Goal: Transaction & Acquisition: Download file/media

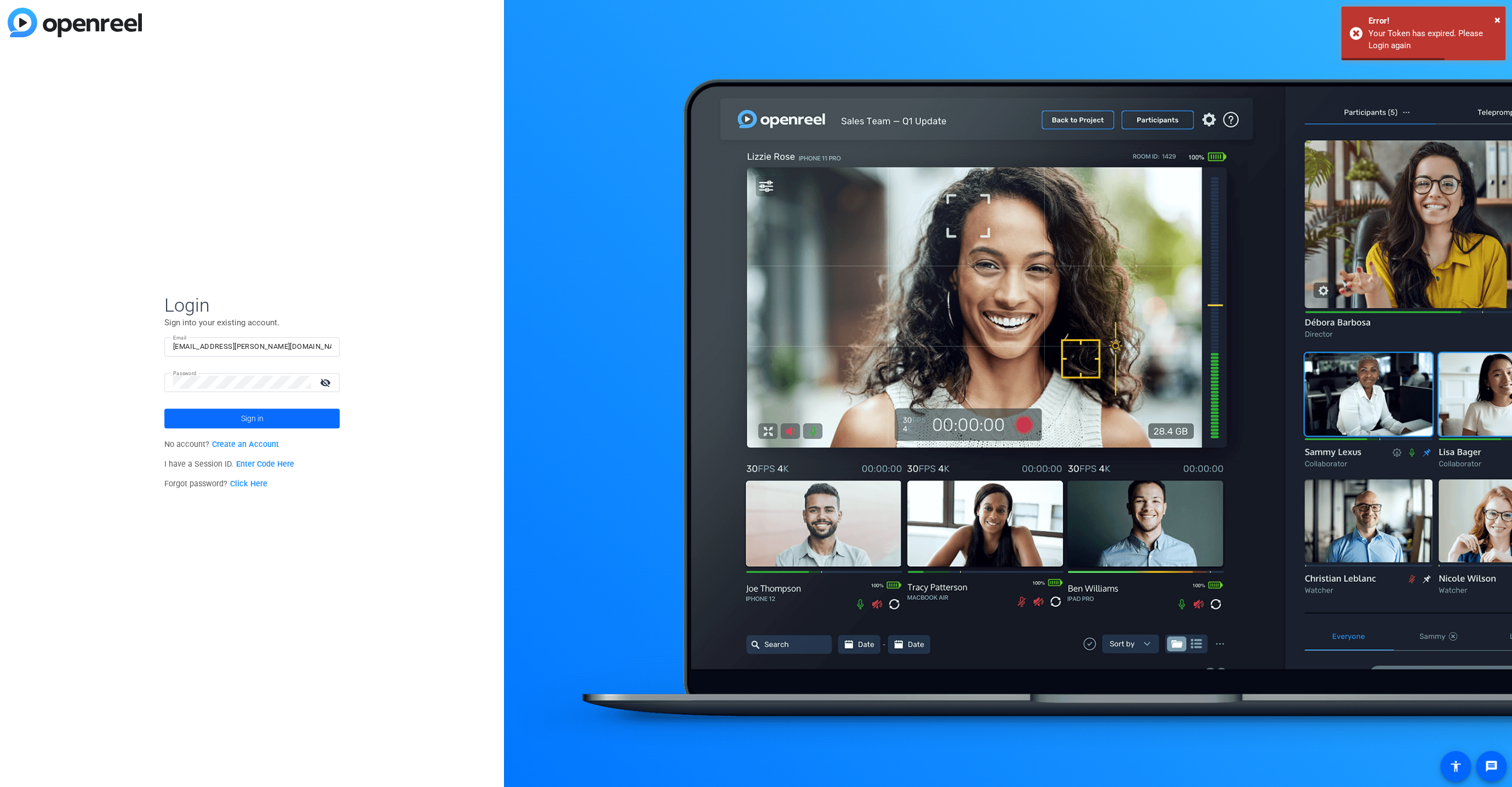
click at [211, 416] on span at bounding box center [252, 418] width 176 height 26
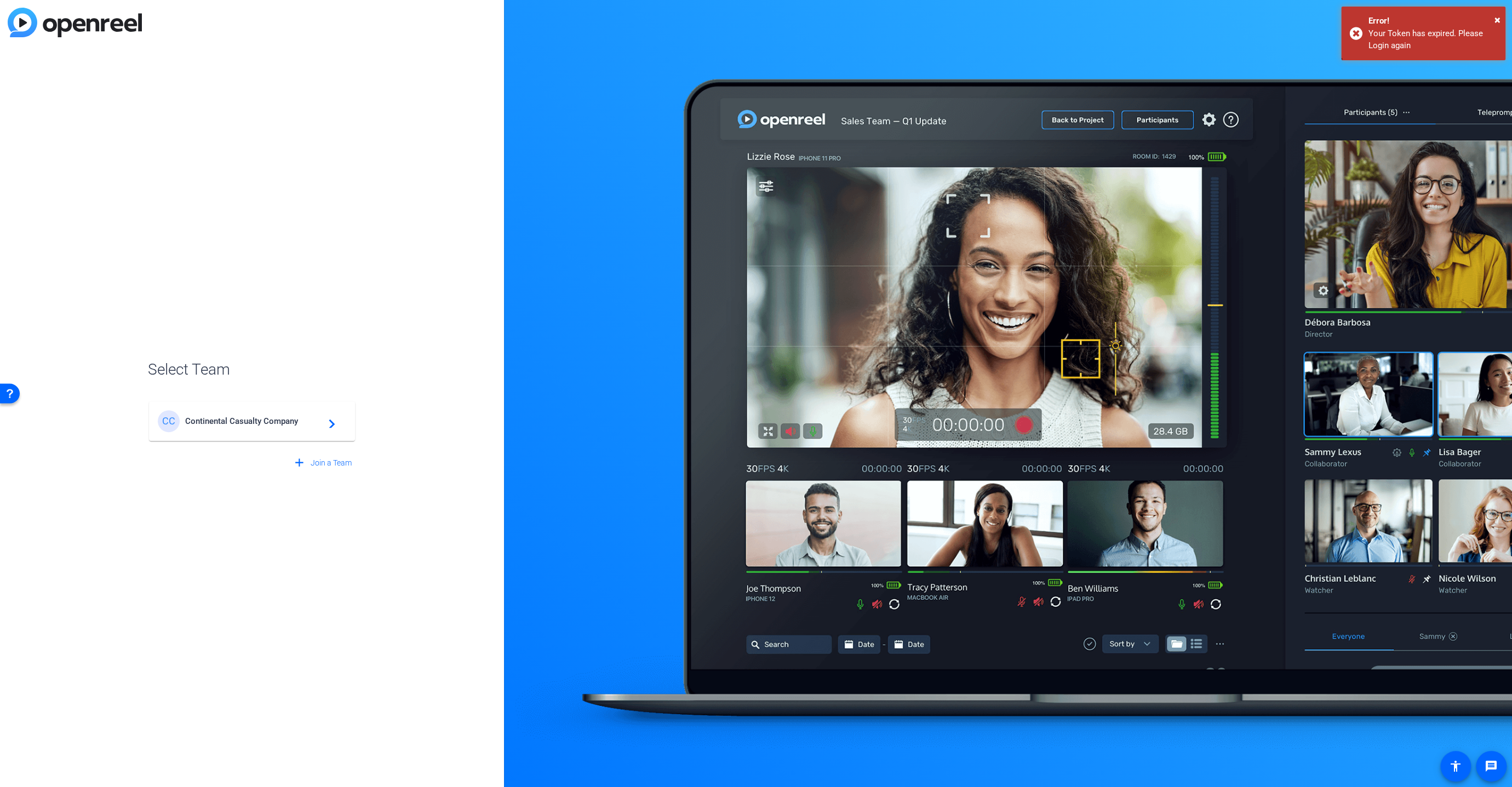
click at [211, 416] on div "CC Continental Casualty Company navigate_next" at bounding box center [252, 421] width 188 height 22
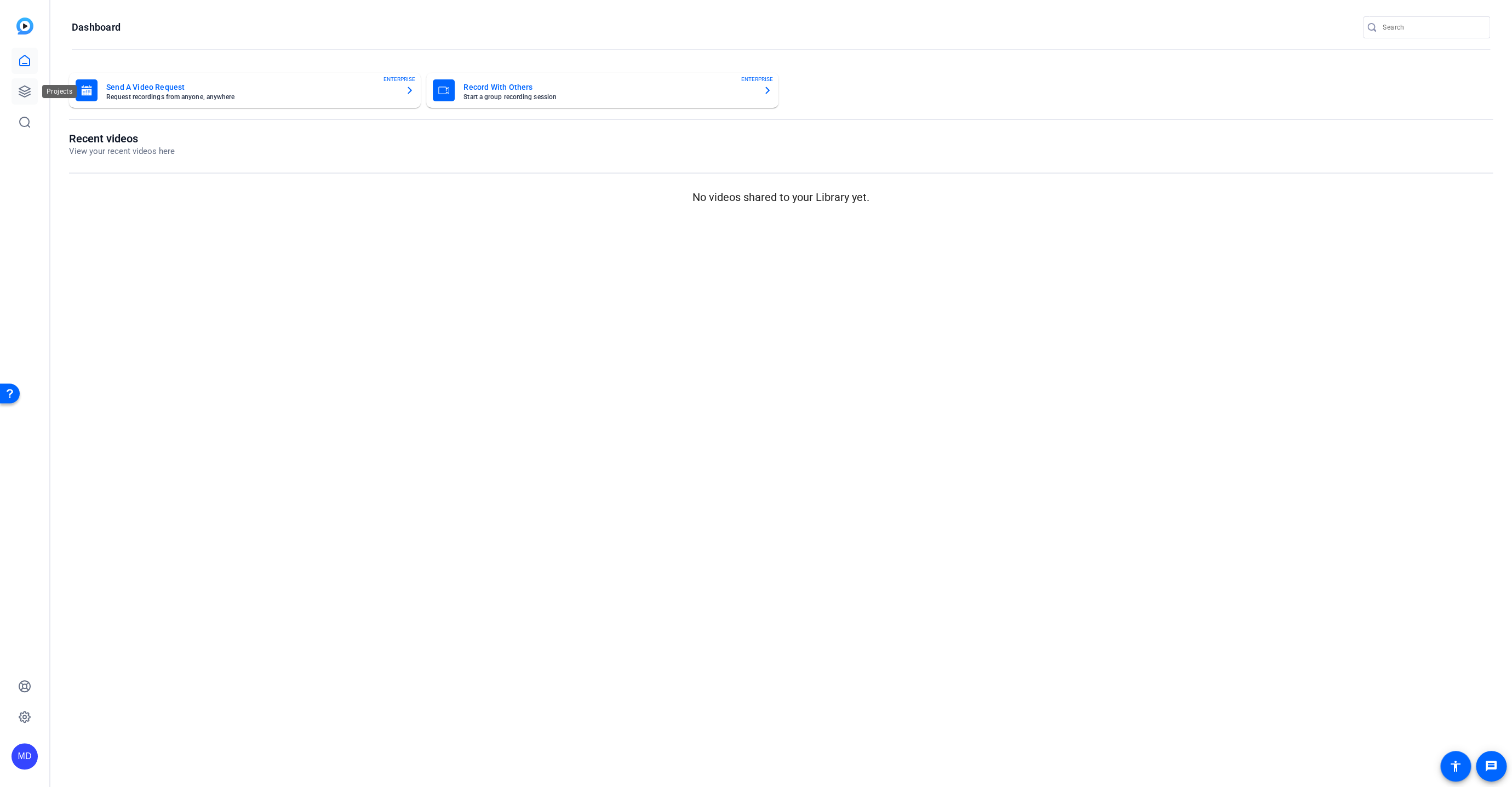
click at [28, 88] on icon at bounding box center [25, 92] width 13 height 13
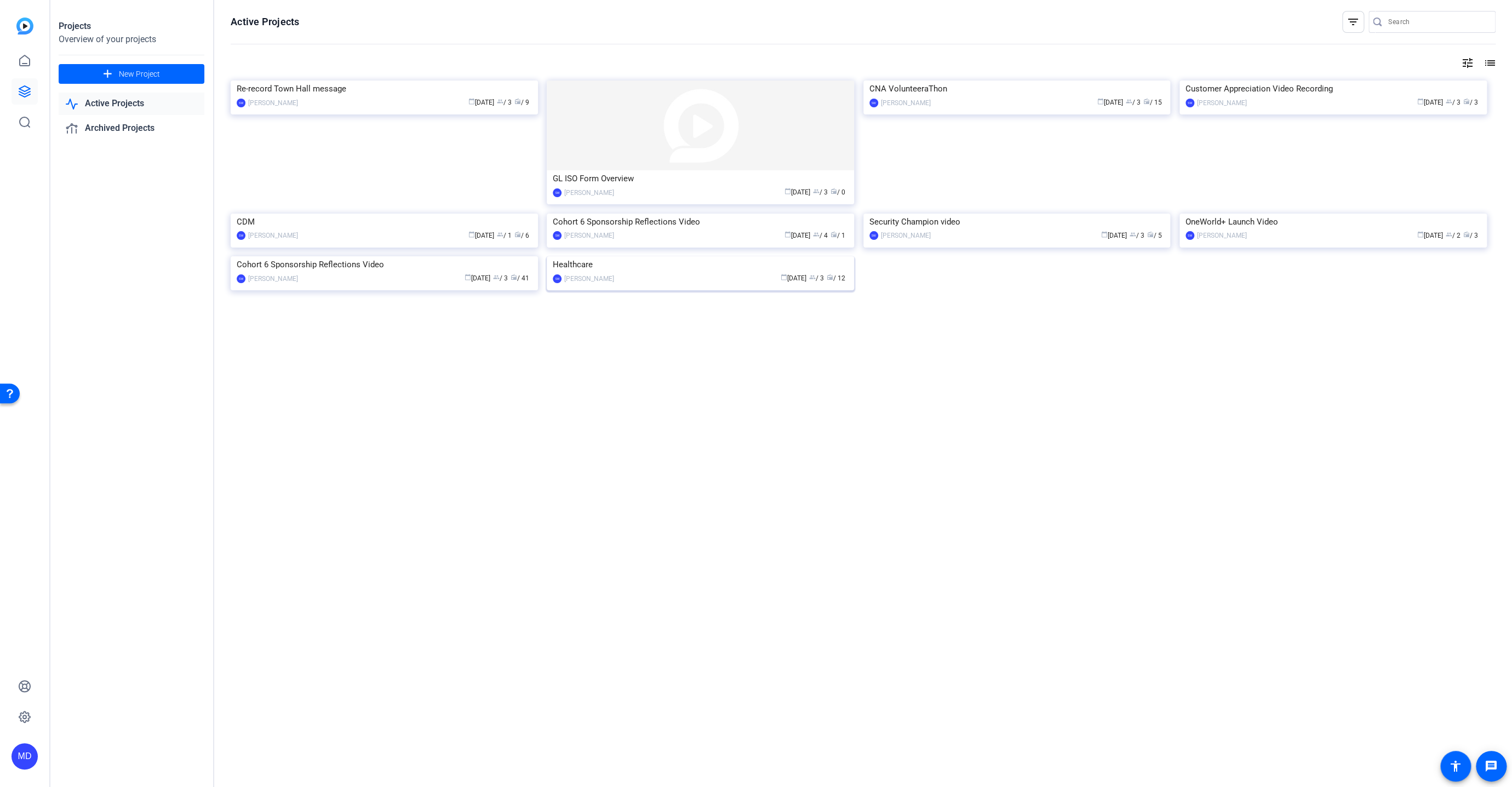
click at [686, 256] on img at bounding box center [700, 256] width 308 height 0
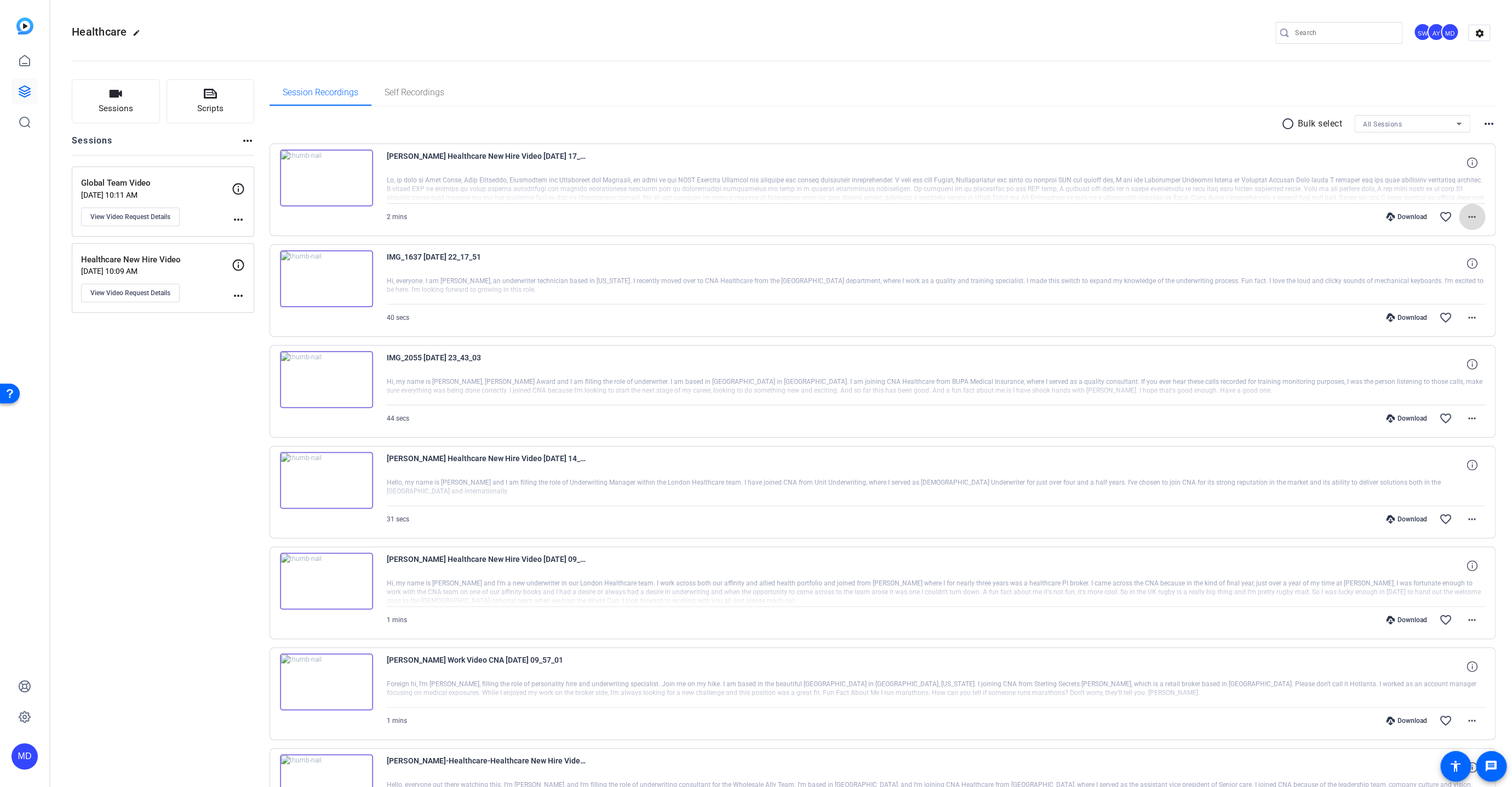
click at [1475, 219] on span at bounding box center [1472, 217] width 26 height 26
click at [1429, 240] on span "Download Original" at bounding box center [1439, 239] width 66 height 13
click at [1472, 215] on mat-icon "more_horiz" at bounding box center [1472, 217] width 13 height 13
click at [1429, 265] on span "Download MP4" at bounding box center [1439, 266] width 66 height 13
click at [1466, 312] on mat-icon "more_horiz" at bounding box center [1472, 317] width 13 height 13
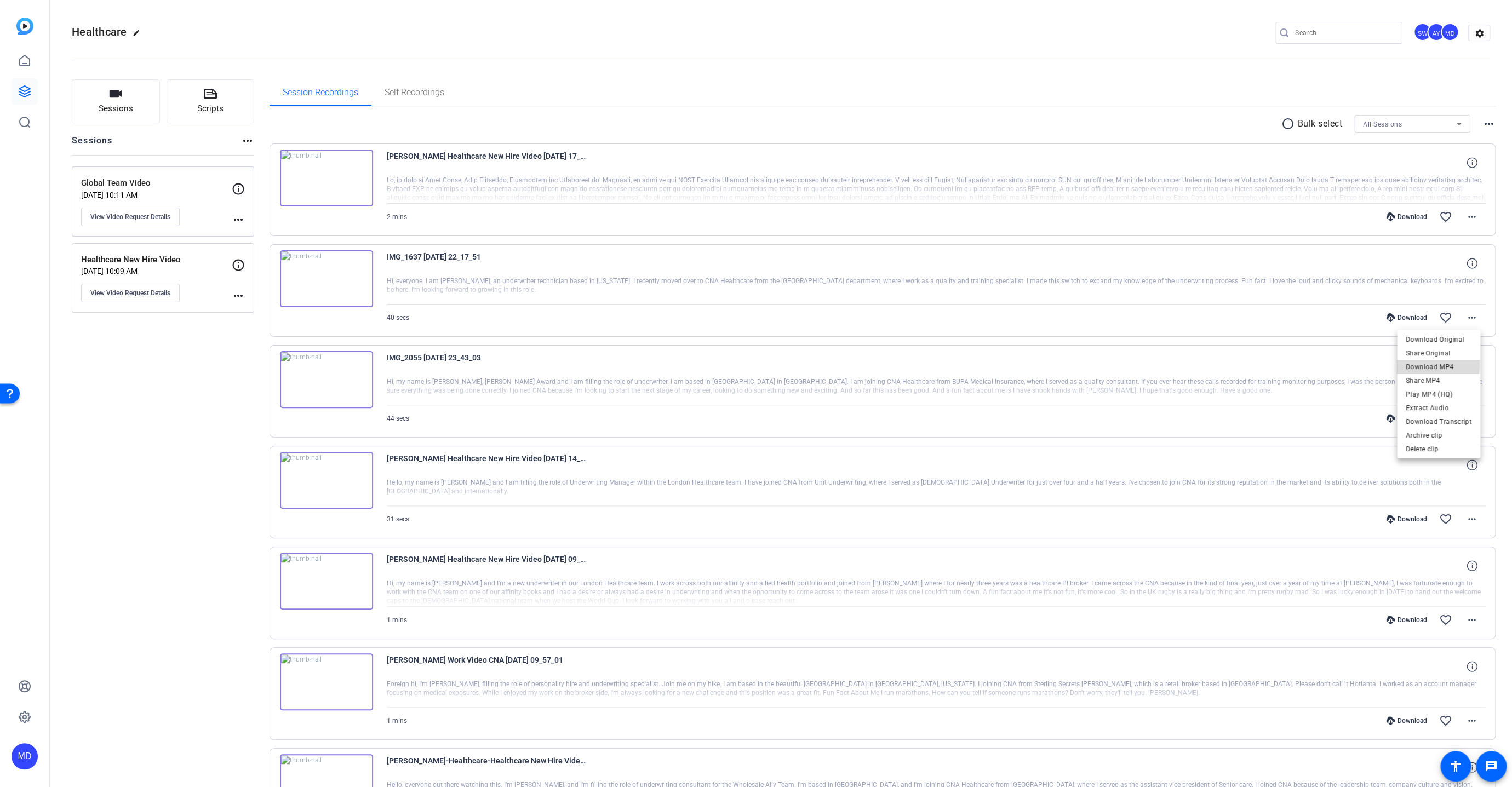
click at [1418, 364] on span "Download MP4" at bounding box center [1439, 367] width 66 height 13
